Goal: Obtain resource: Download file/media

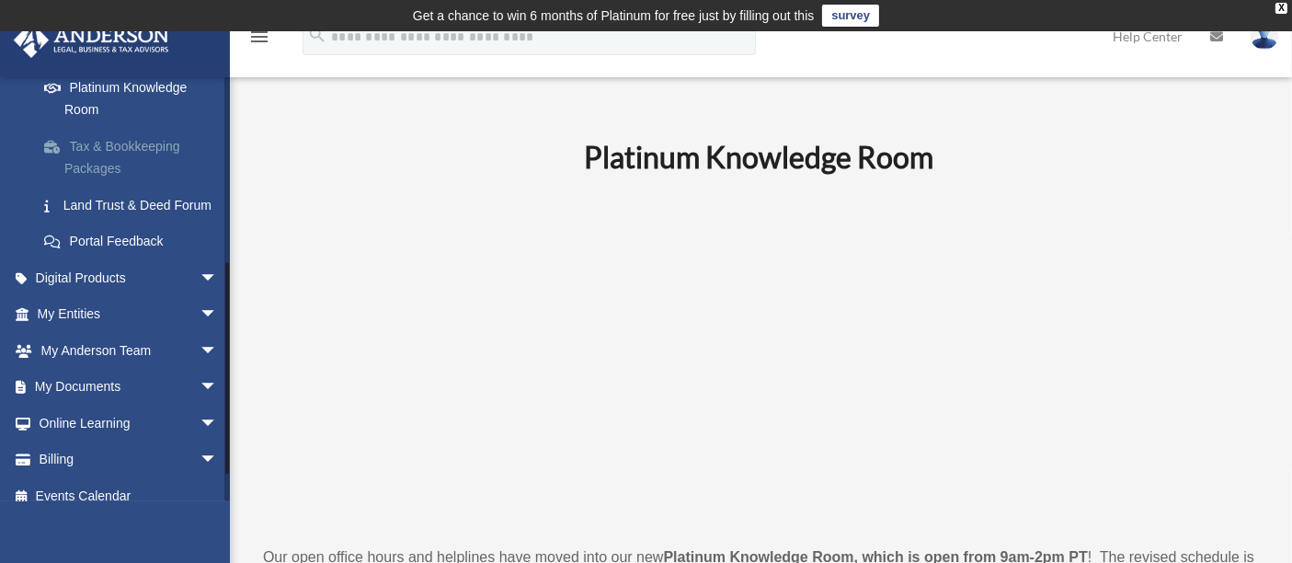
scroll to position [408, 0]
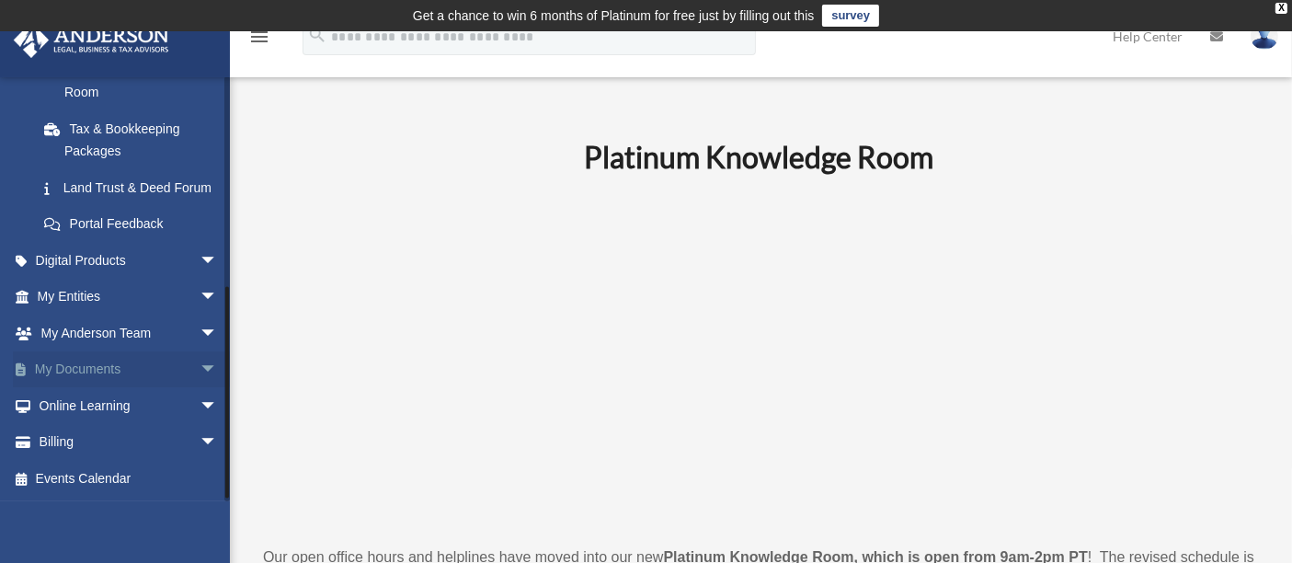
click at [136, 370] on link "My Documents arrow_drop_down" at bounding box center [129, 369] width 233 height 37
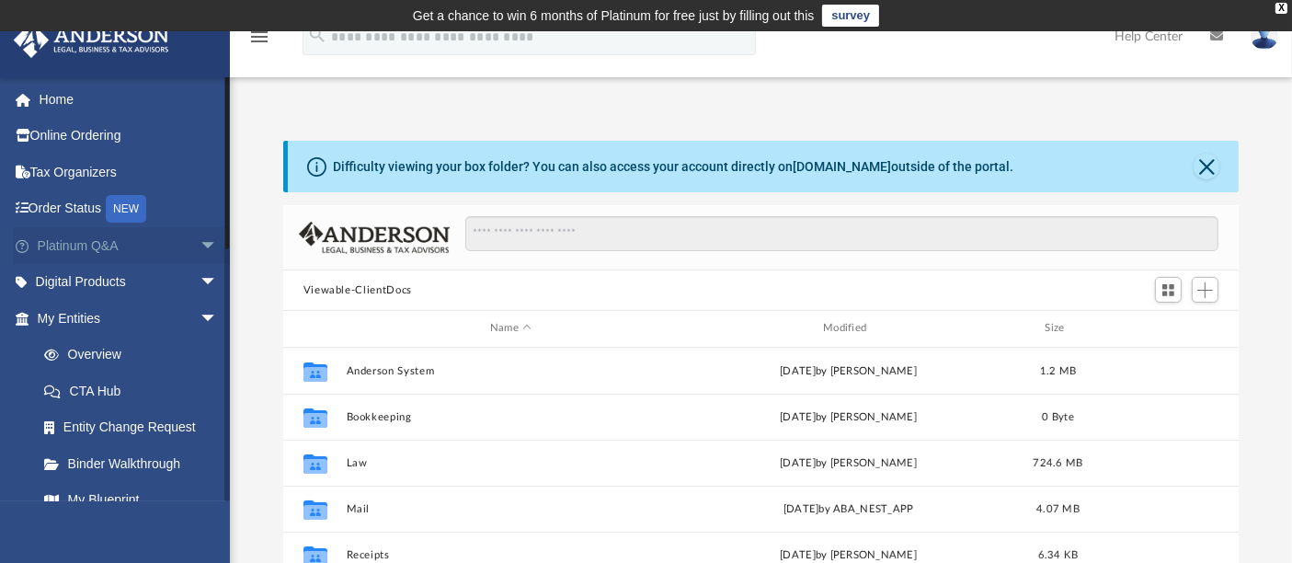
click at [200, 245] on span "arrow_drop_down" at bounding box center [218, 246] width 37 height 38
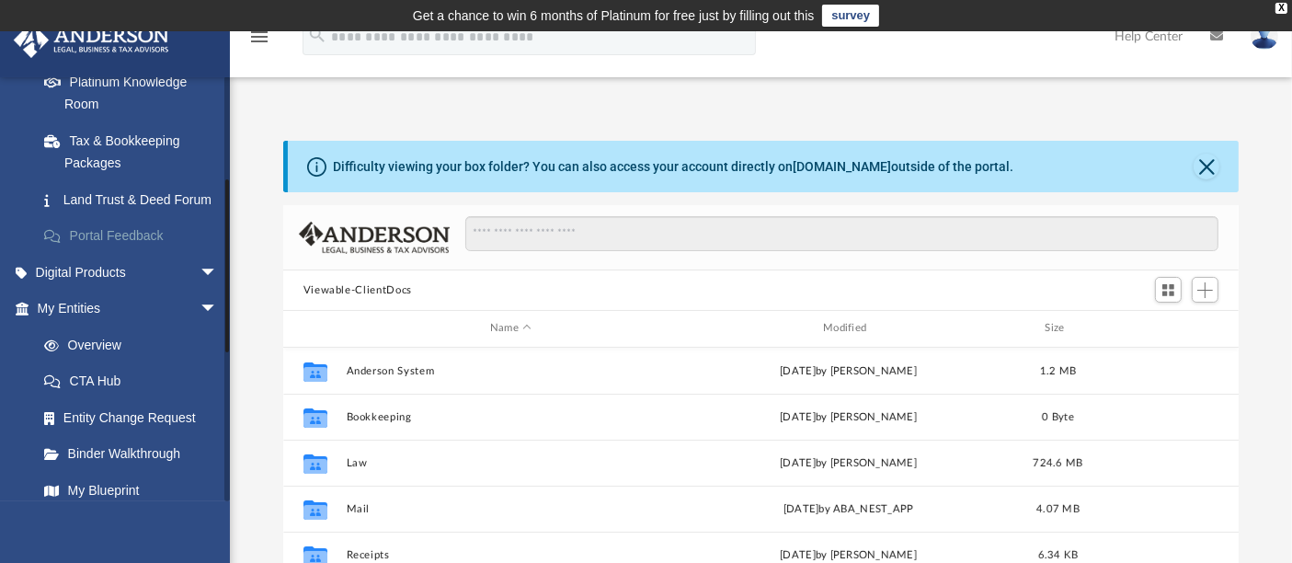
scroll to position [408, 0]
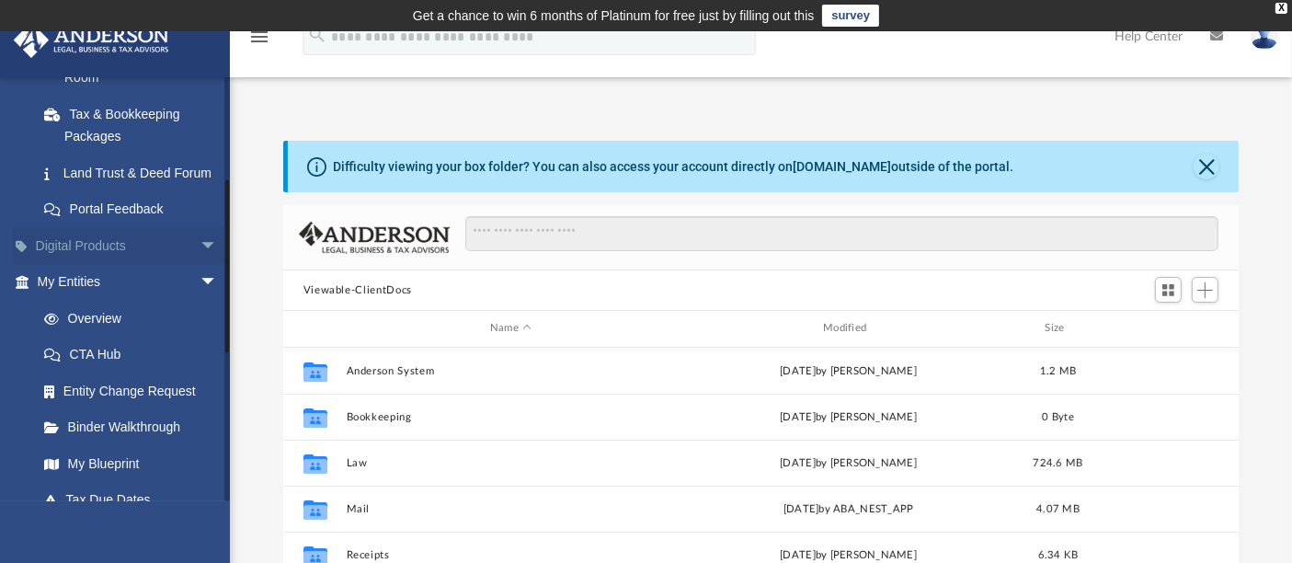
click at [157, 262] on link "Digital Products arrow_drop_down" at bounding box center [129, 245] width 233 height 37
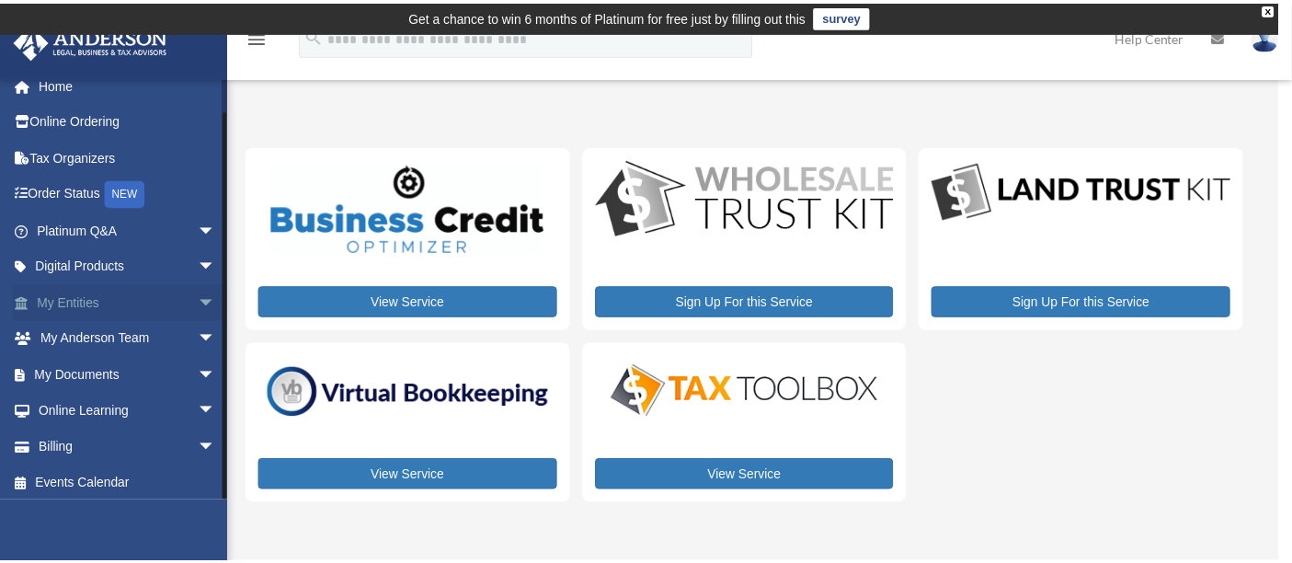
scroll to position [20, 0]
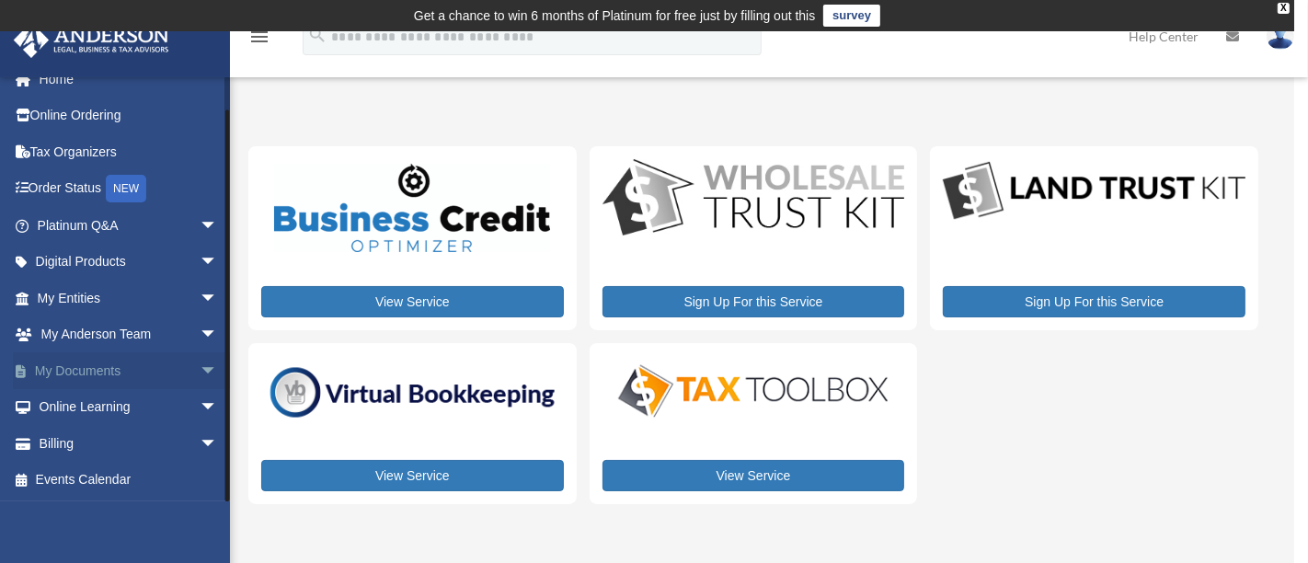
click at [142, 369] on link "My Documents arrow_drop_down" at bounding box center [129, 370] width 233 height 37
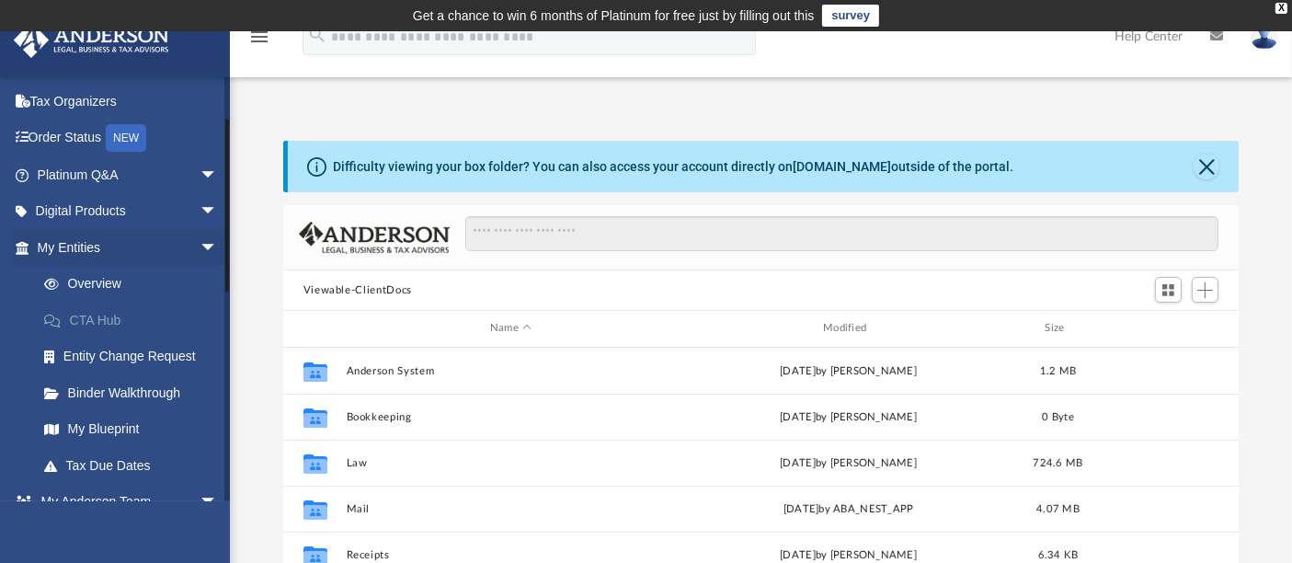
scroll to position [102, 0]
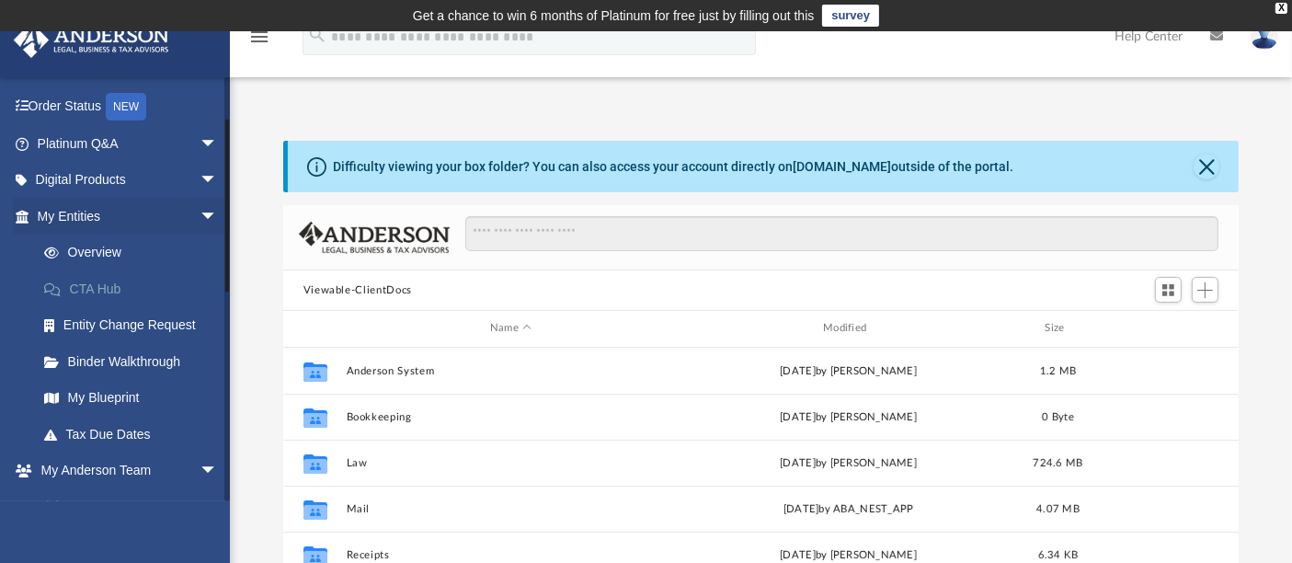
click at [109, 291] on link "CTA Hub" at bounding box center [136, 288] width 220 height 37
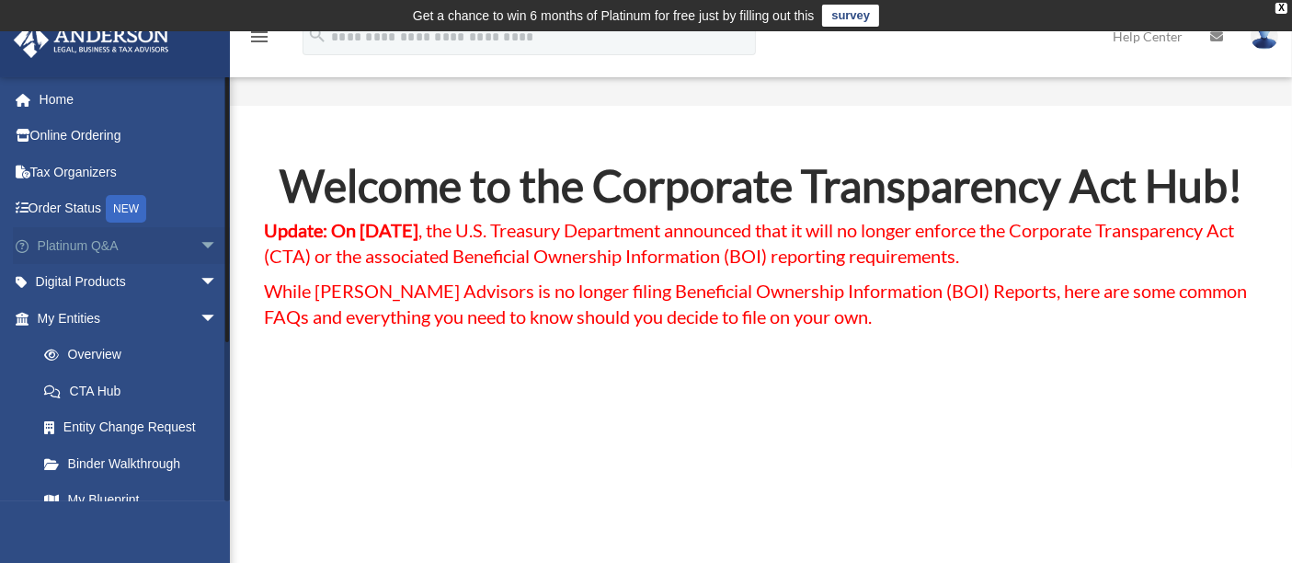
click at [143, 238] on link "Platinum Q&A arrow_drop_down" at bounding box center [129, 245] width 233 height 37
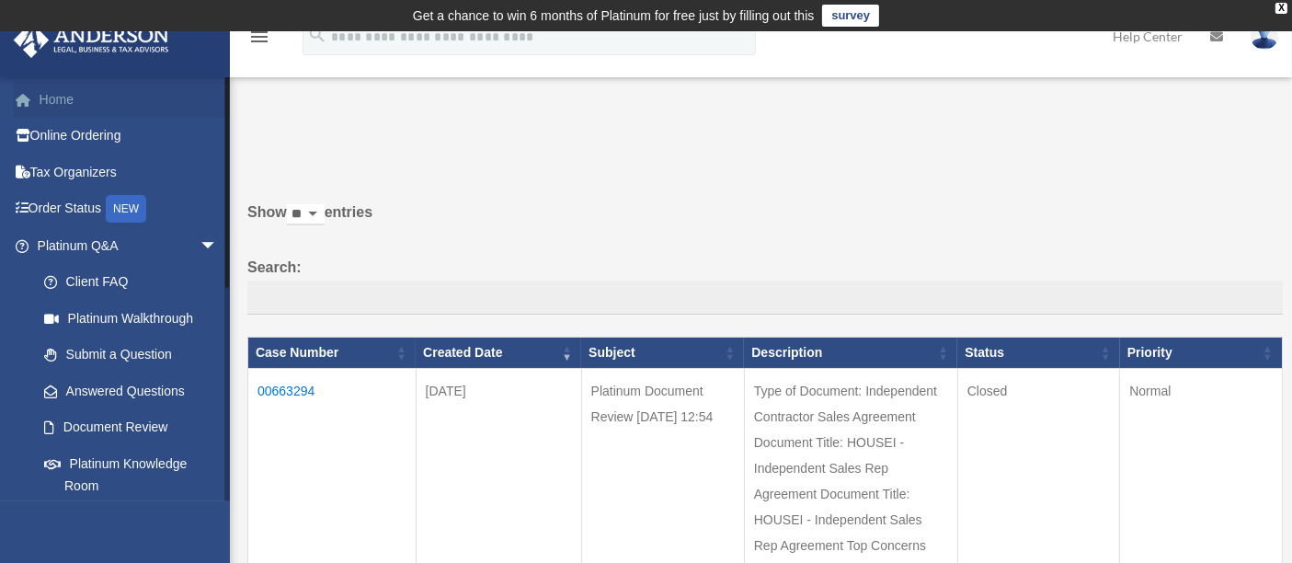
click at [65, 94] on link "Home" at bounding box center [129, 99] width 233 height 37
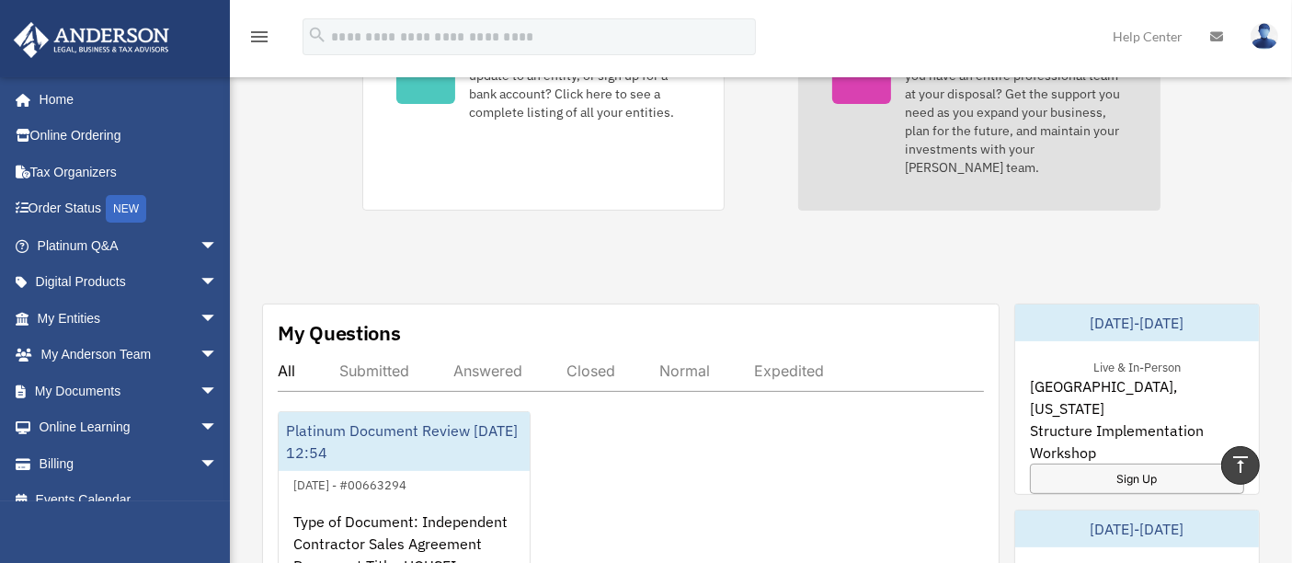
scroll to position [316, 0]
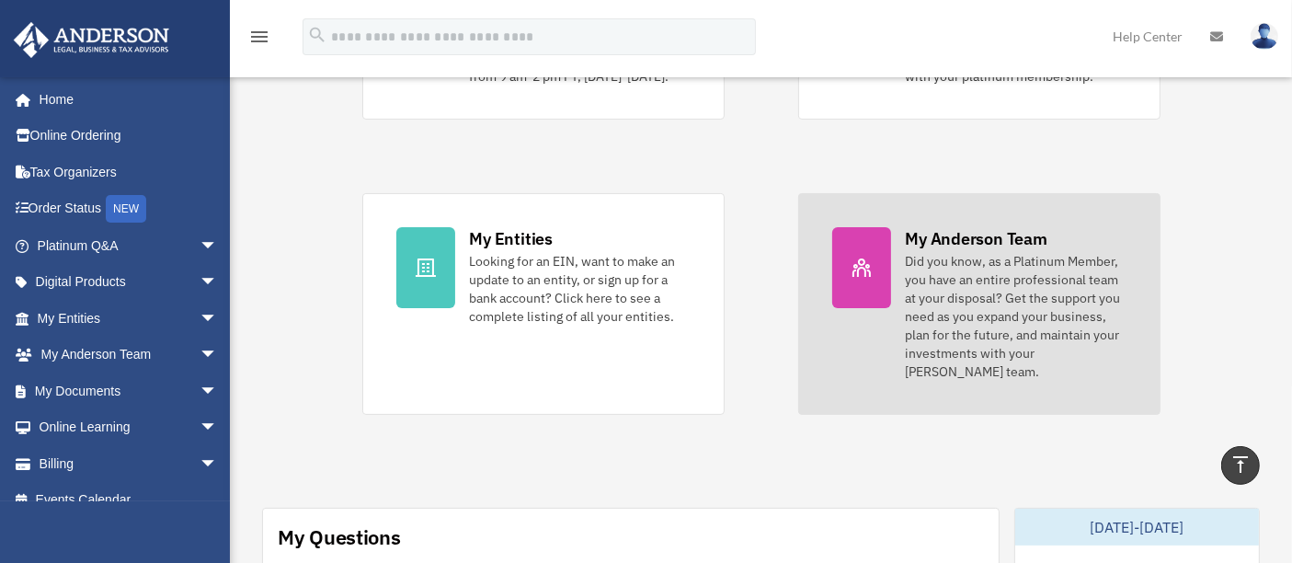
click at [1023, 326] on div "Did you know, as a Platinum Member, you have an entire professional team at you…" at bounding box center [1016, 316] width 221 height 129
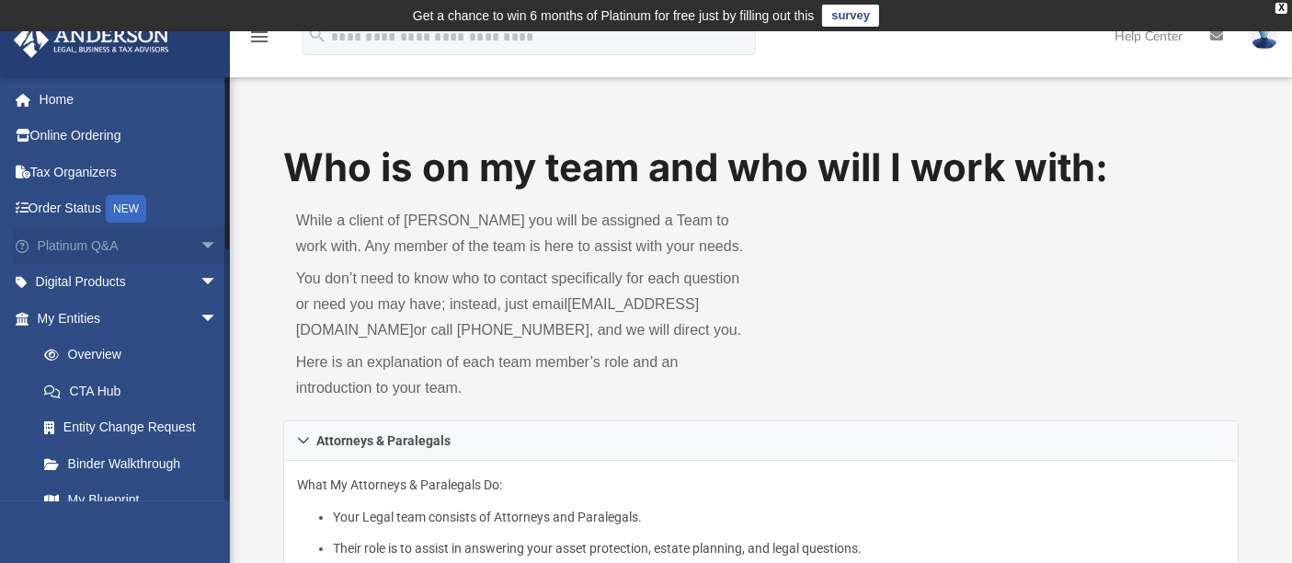
click at [74, 240] on link "Platinum Q&A arrow_drop_down" at bounding box center [129, 245] width 233 height 37
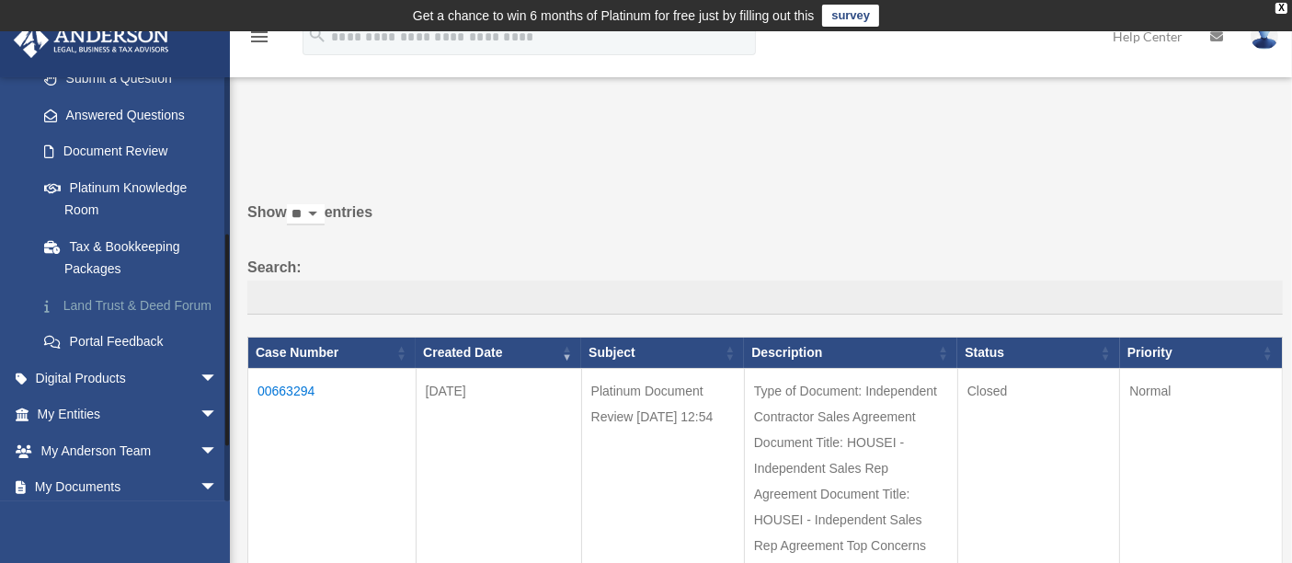
scroll to position [306, 0]
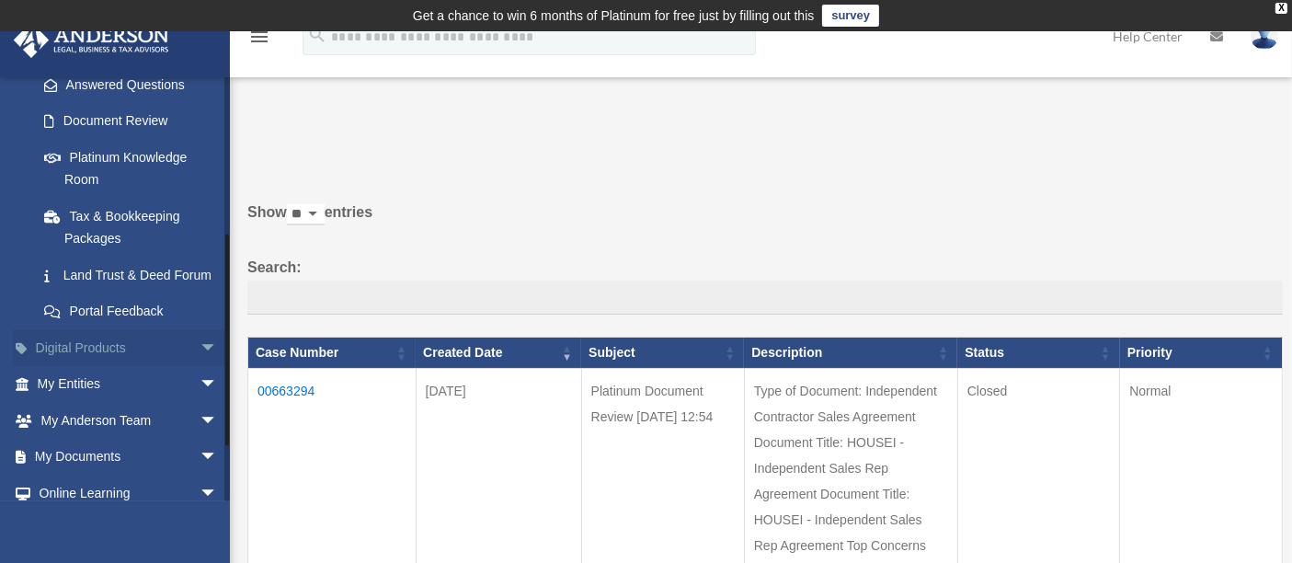
click at [100, 362] on link "Digital Products arrow_drop_down" at bounding box center [129, 347] width 233 height 37
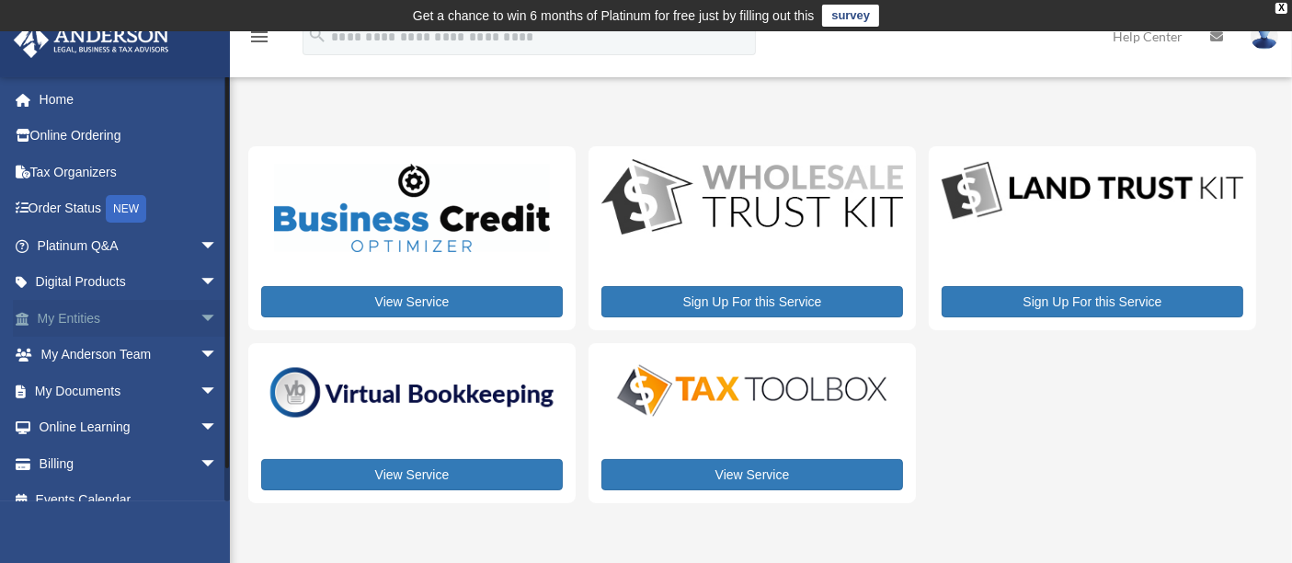
click at [200, 318] on span "arrow_drop_down" at bounding box center [218, 319] width 37 height 38
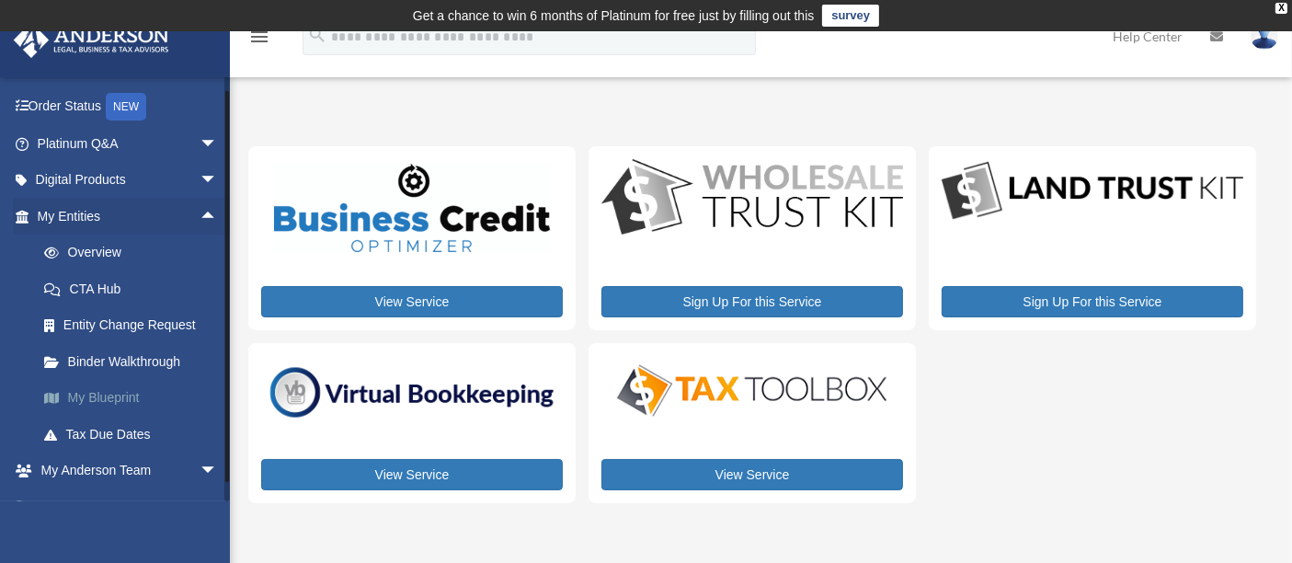
scroll to position [204, 0]
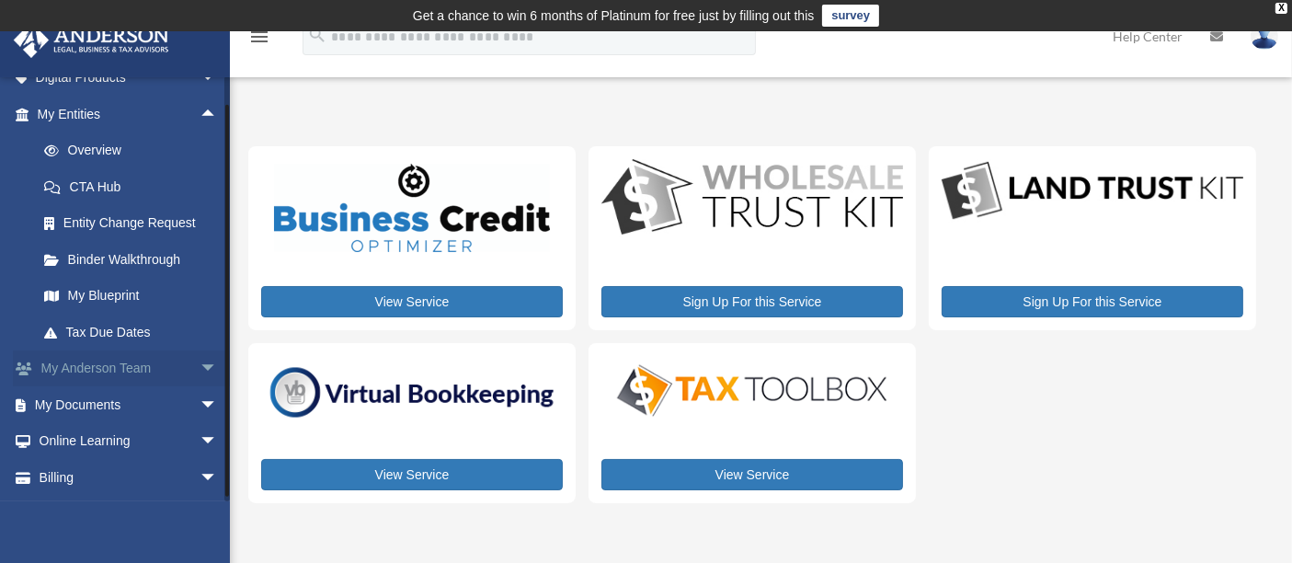
click at [172, 367] on link "My [PERSON_NAME] Team arrow_drop_down" at bounding box center [129, 368] width 233 height 37
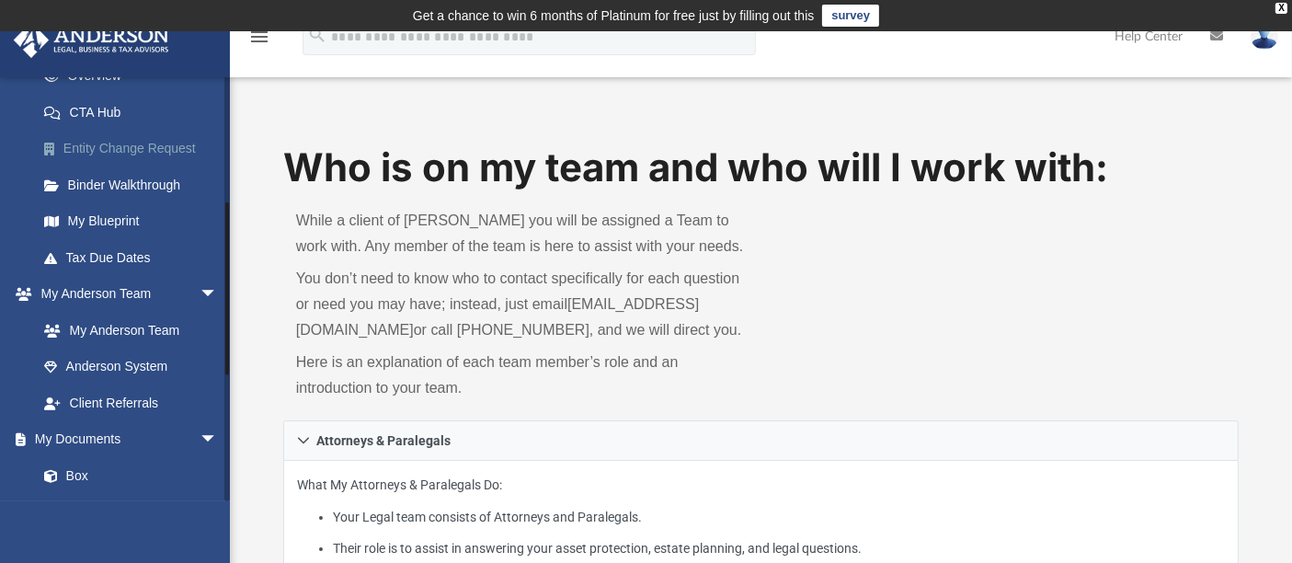
scroll to position [306, 0]
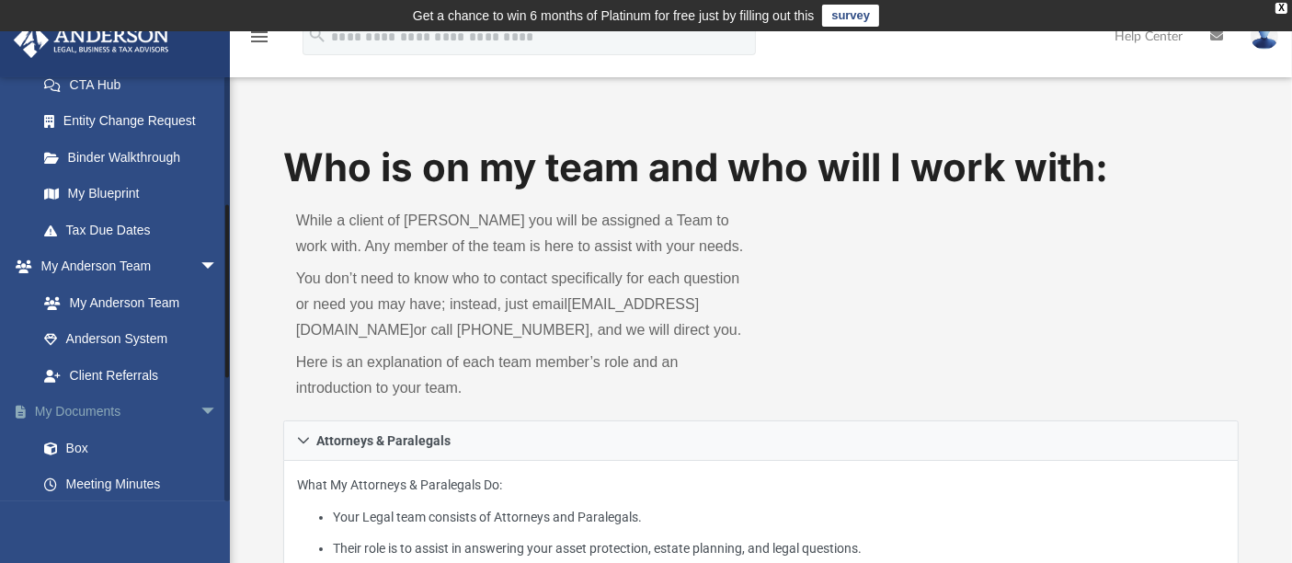
click at [144, 406] on link "My Documents arrow_drop_down" at bounding box center [129, 412] width 233 height 37
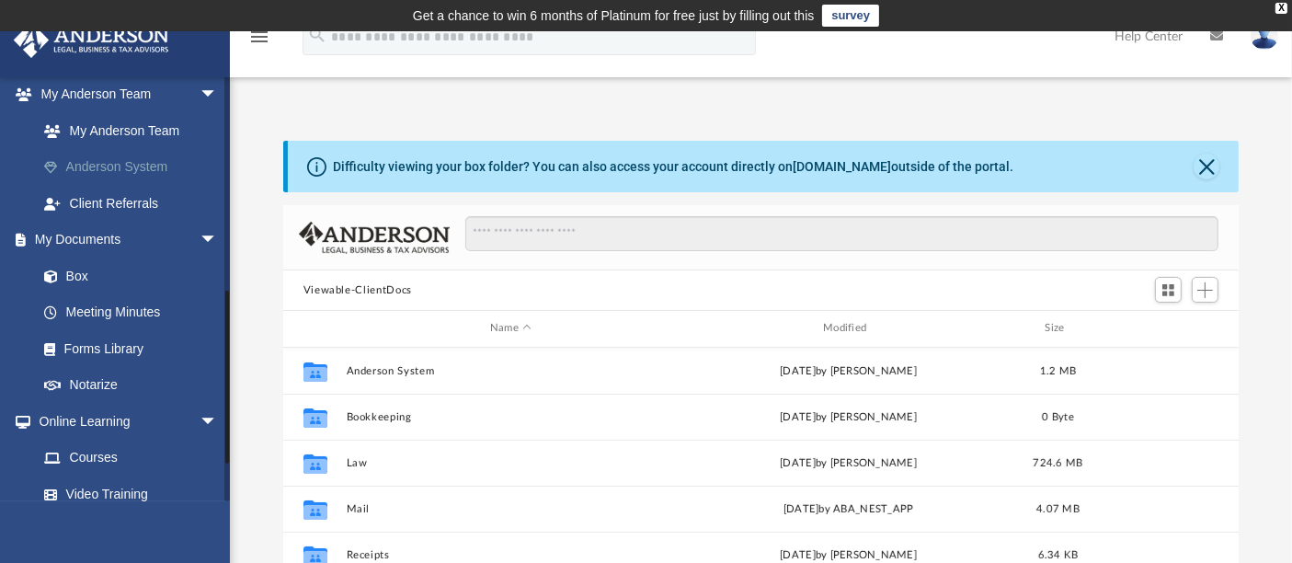
scroll to position [511, 0]
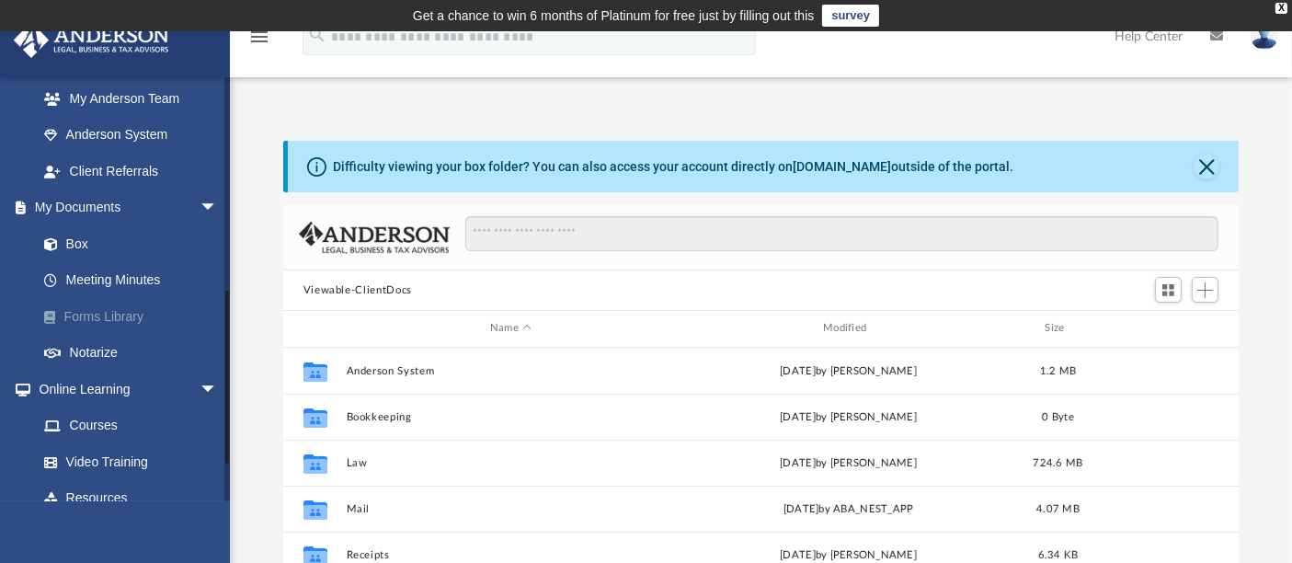
click at [145, 315] on link "Forms Library" at bounding box center [136, 316] width 220 height 37
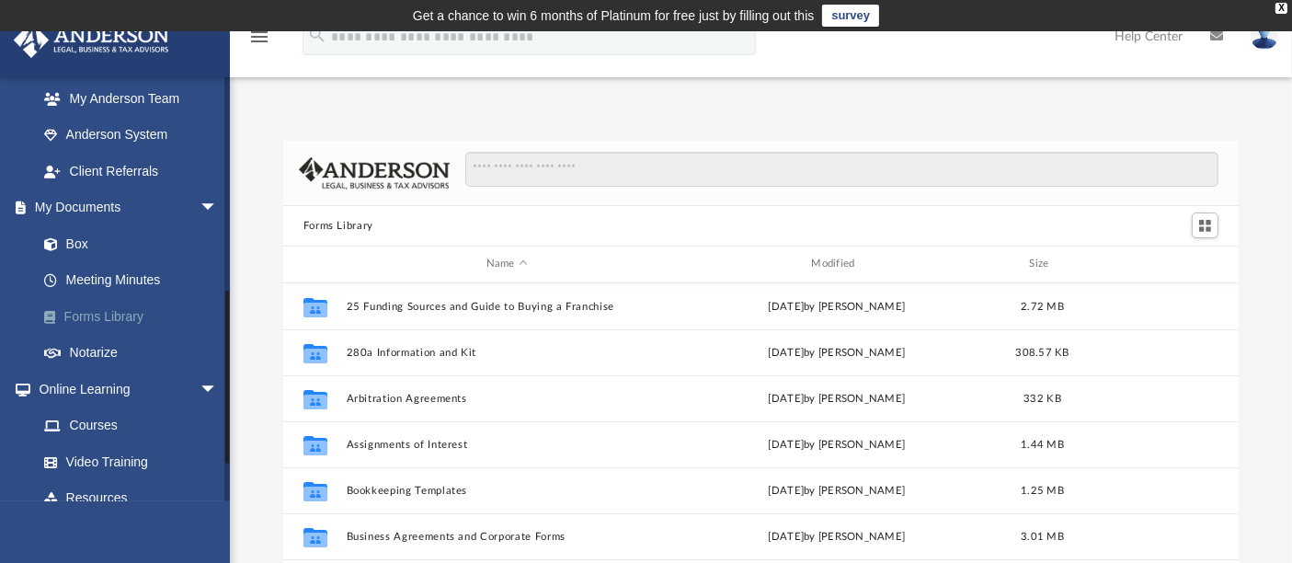
scroll to position [402, 940]
click at [510, 193] on div at bounding box center [834, 178] width 769 height 53
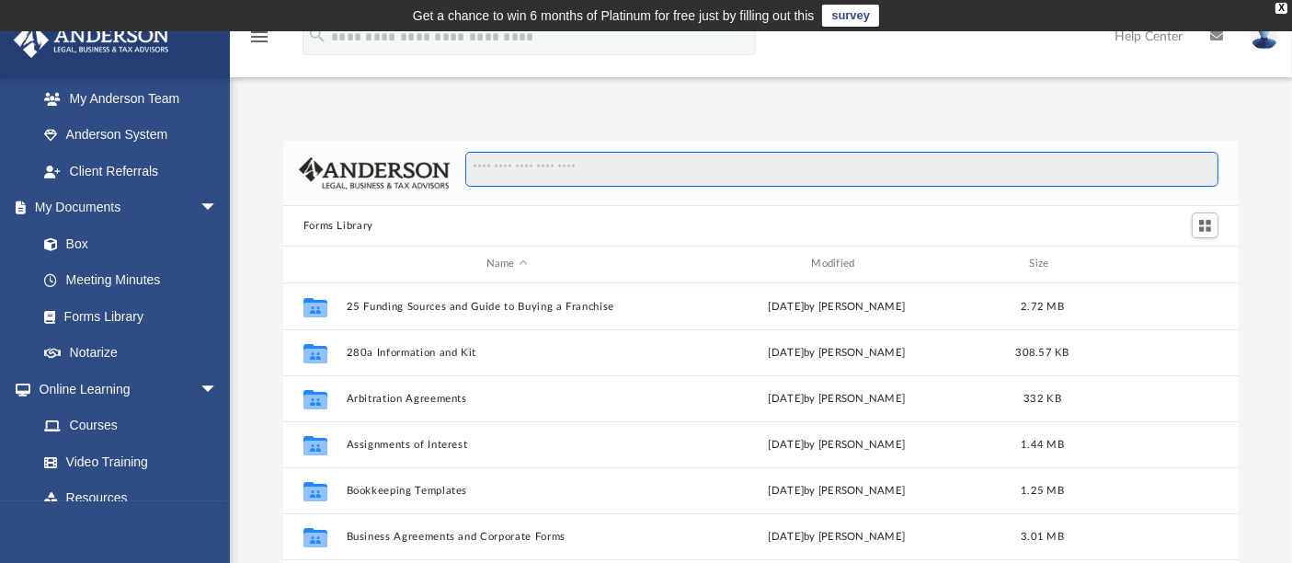
click at [497, 162] on input "Search files and folders" at bounding box center [841, 169] width 753 height 35
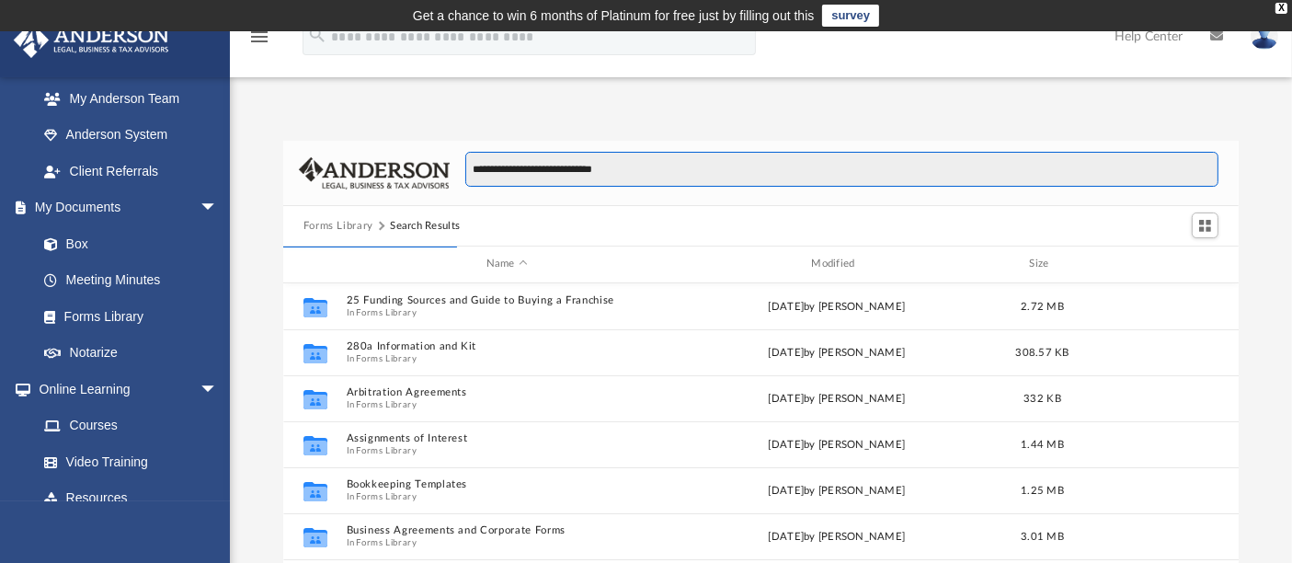
type input "**********"
click at [652, 172] on input "**********" at bounding box center [841, 169] width 753 height 35
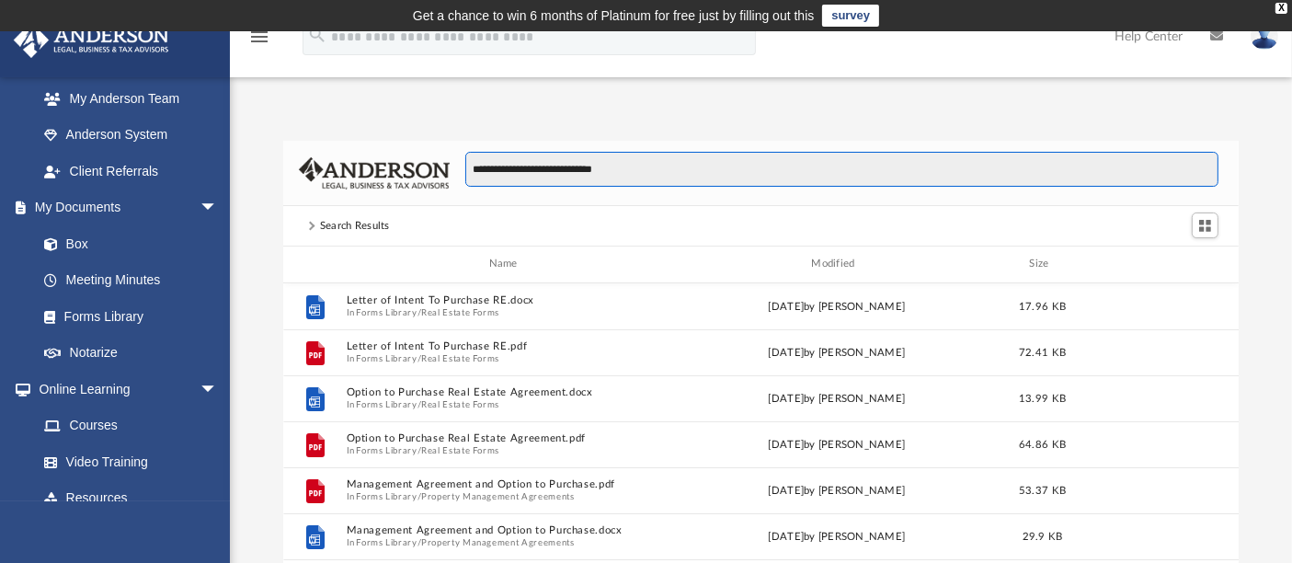
scroll to position [16, 16]
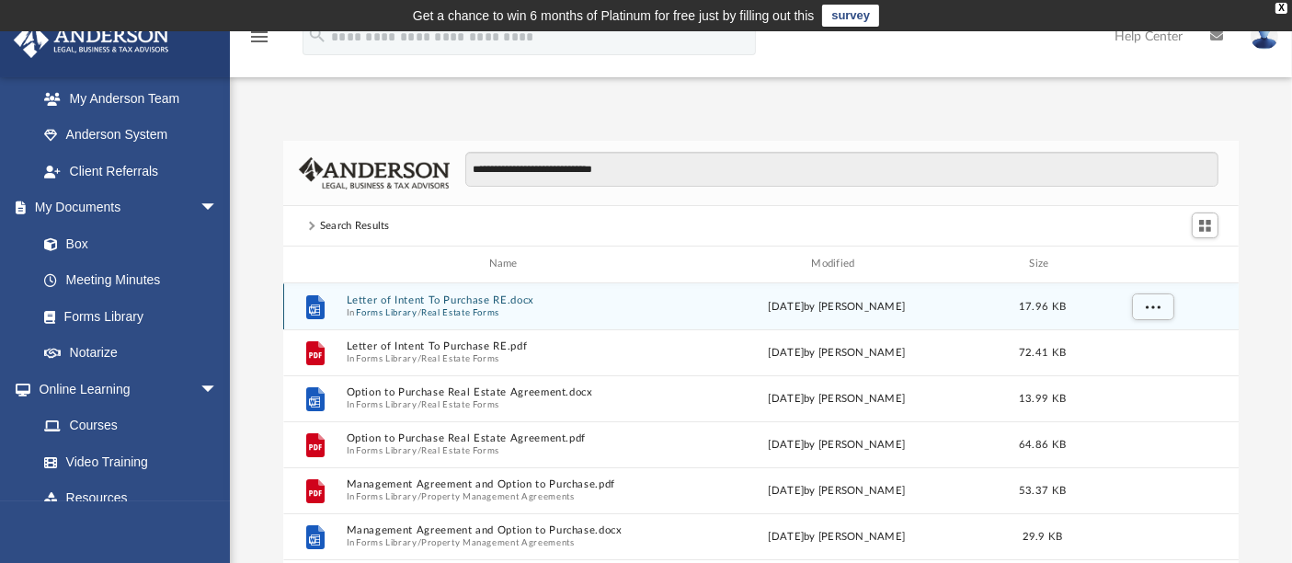
click at [425, 314] on button "Real Estate Forms" at bounding box center [460, 312] width 78 height 12
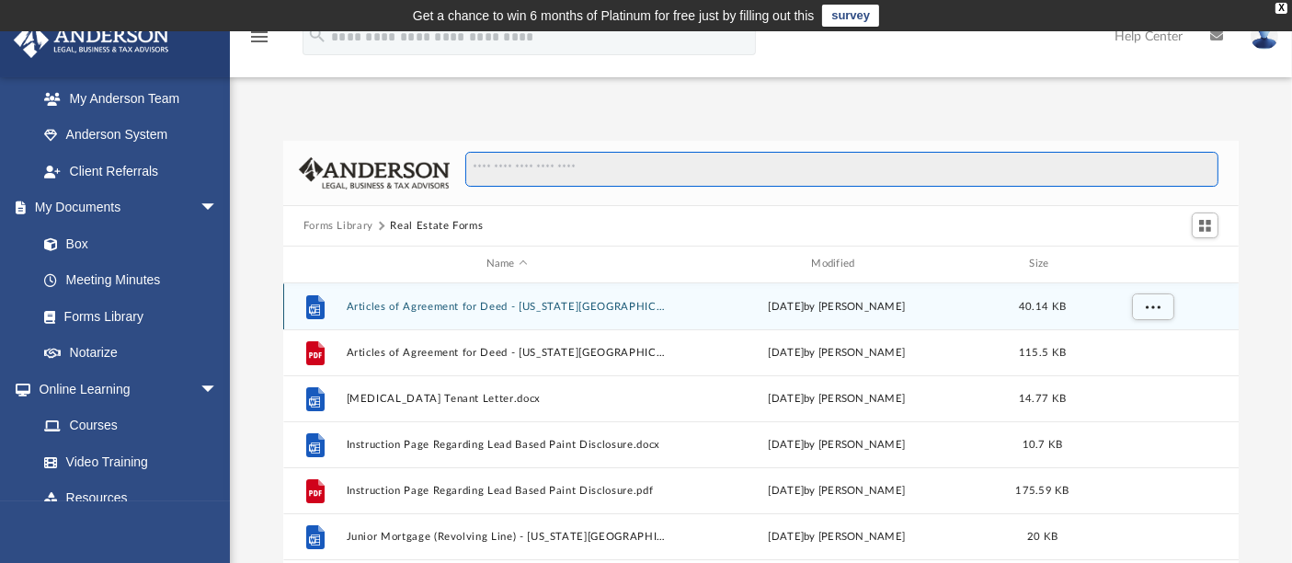
click at [545, 177] on input "Search files and folders" at bounding box center [841, 169] width 753 height 35
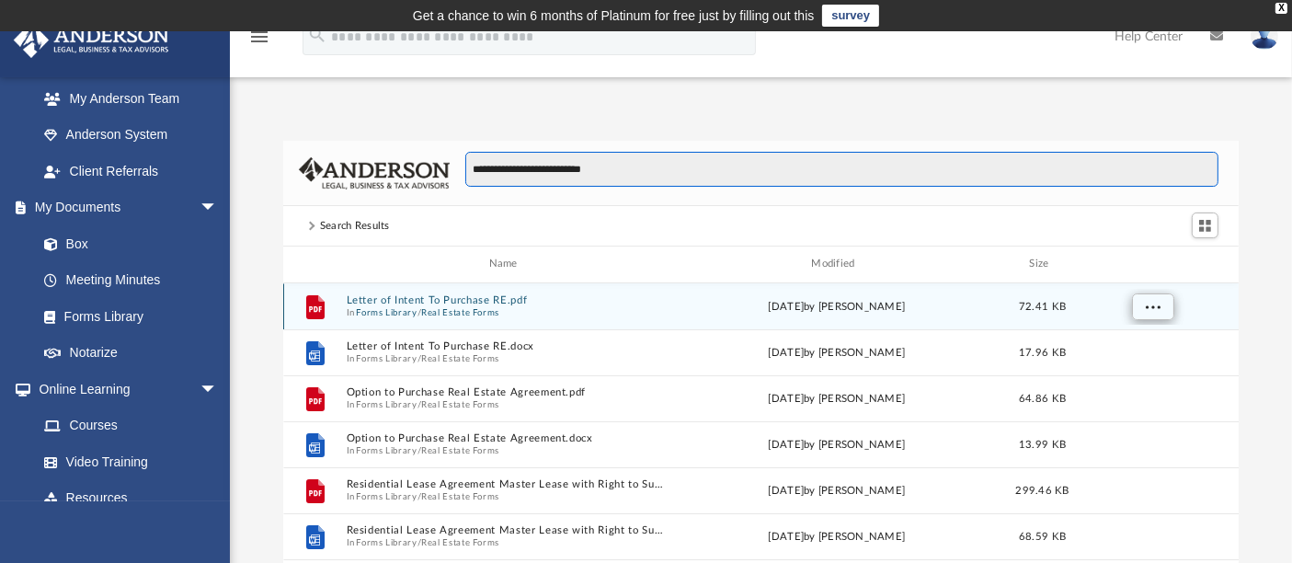
type input "**********"
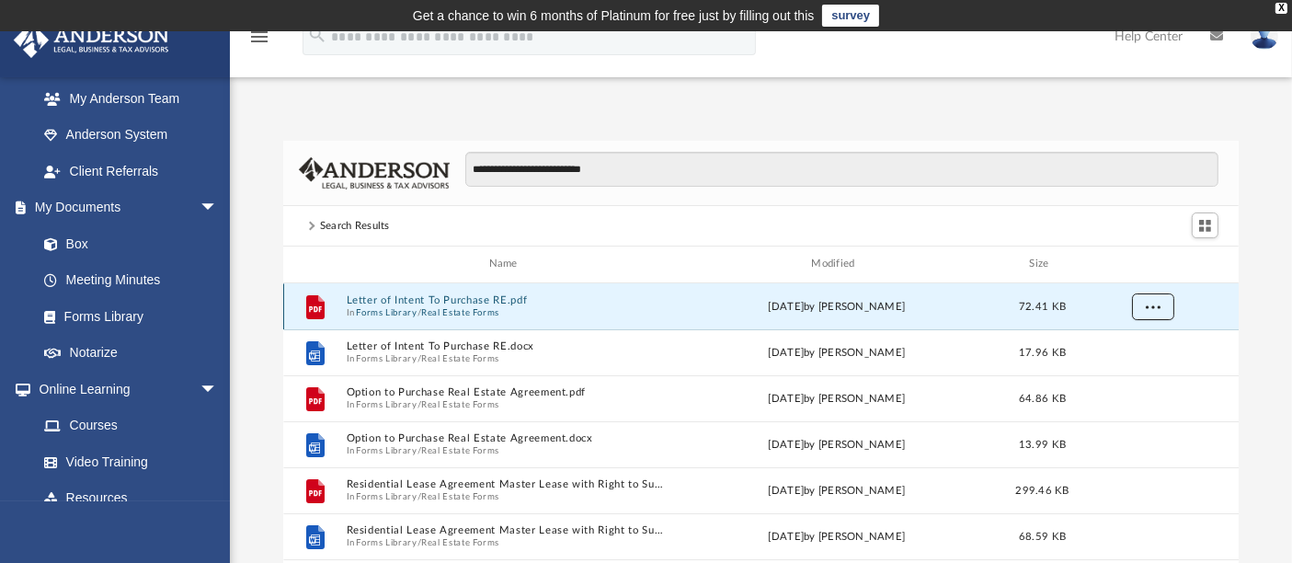
click at [1154, 304] on span "More options" at bounding box center [1152, 306] width 15 height 10
click at [1133, 340] on li "Preview" at bounding box center [1135, 343] width 53 height 19
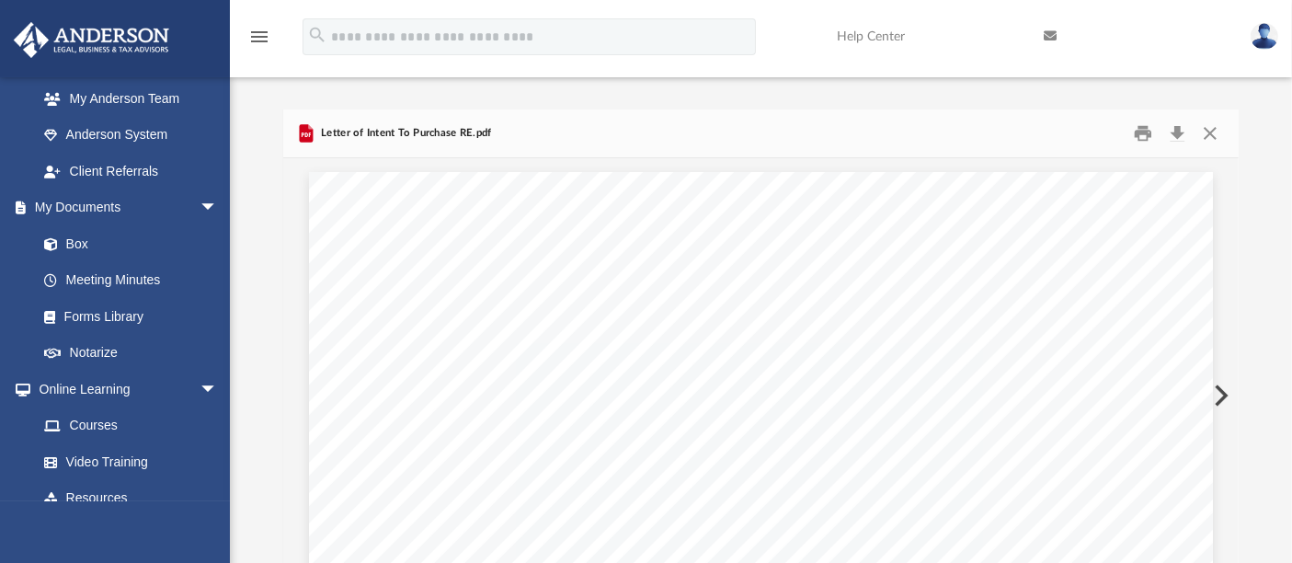
scroll to position [0, 0]
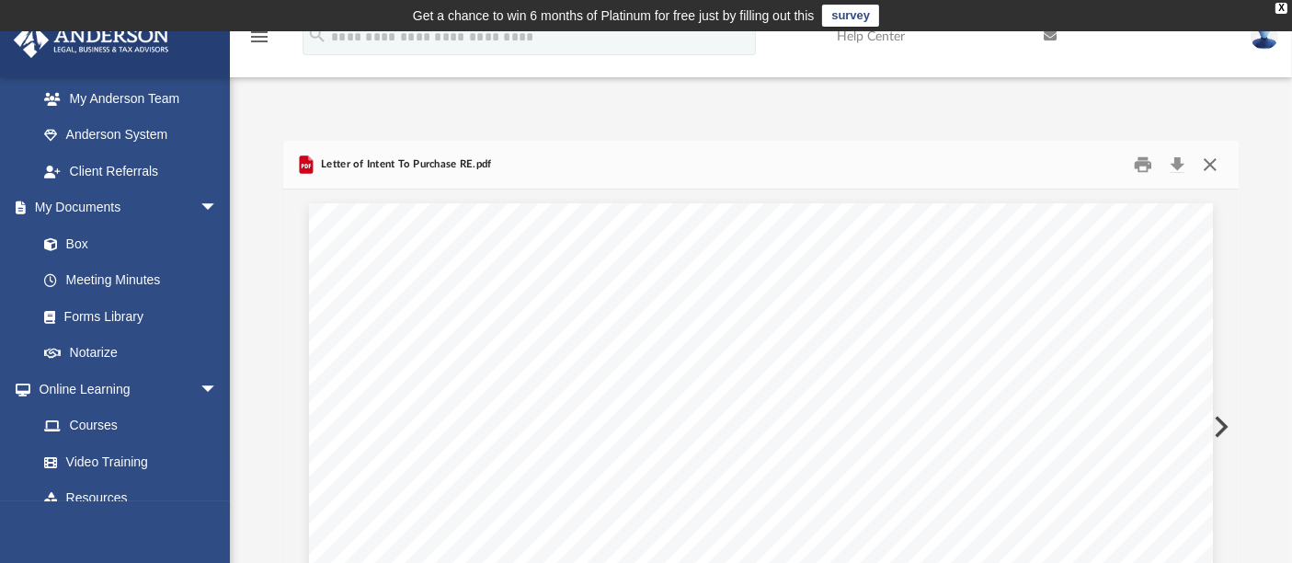
click at [1212, 161] on button "Close" at bounding box center [1210, 165] width 33 height 29
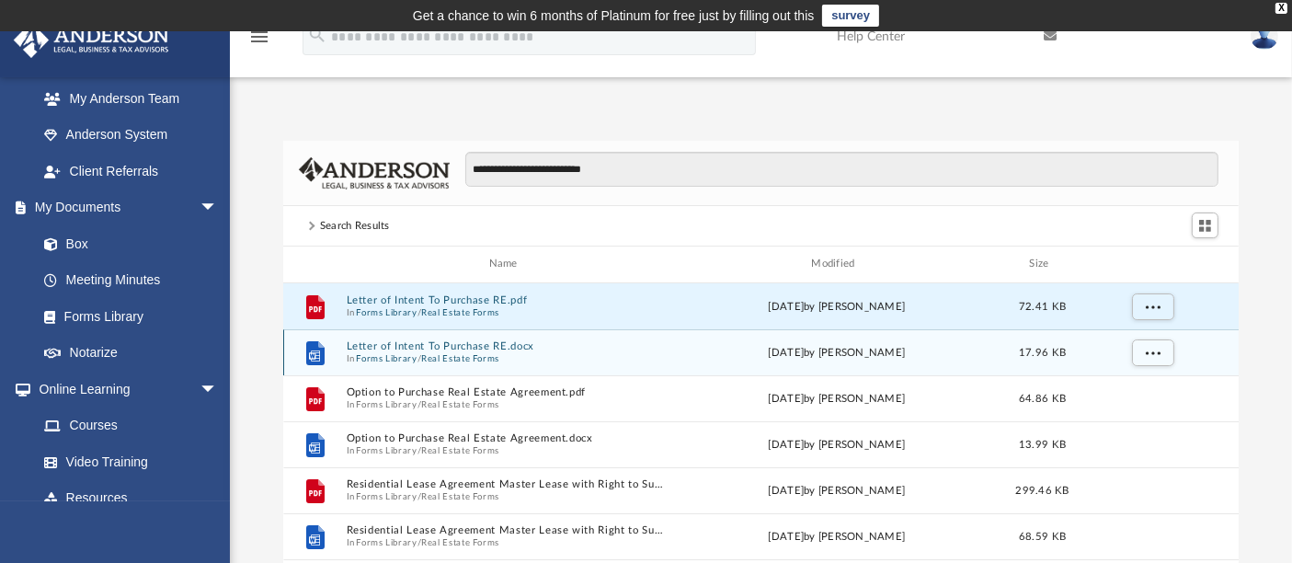
click at [424, 340] on button "Letter of Intent To Purchase RE.docx" at bounding box center [507, 346] width 322 height 12
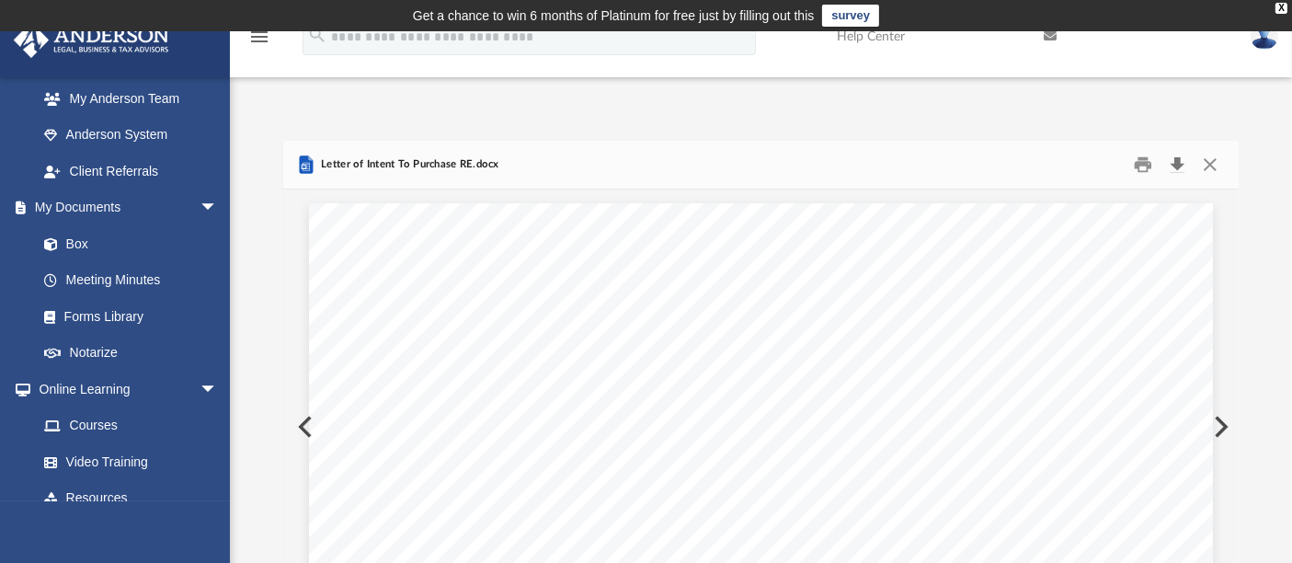
click at [1179, 167] on button "Download" at bounding box center [1177, 165] width 33 height 29
